Goal: Submit feedback/report problem

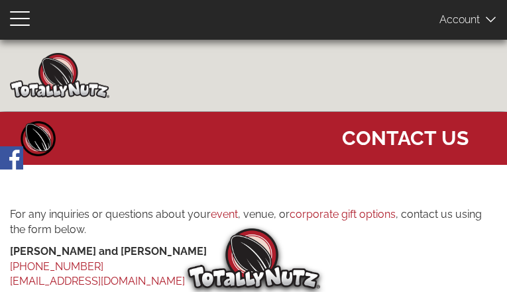
type input "FMOTcdCovTcl"
type input "ohowuhef61@gmail.com"
type input "3304975584"
